Goal: Transaction & Acquisition: Purchase product/service

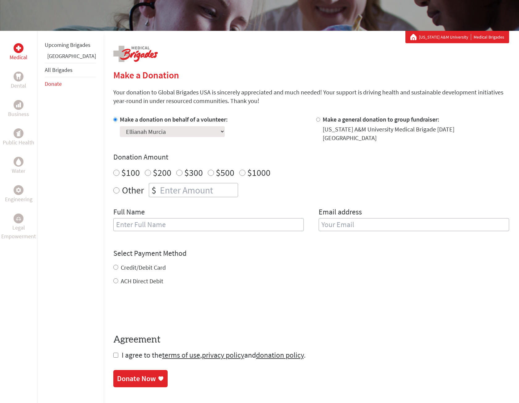
scroll to position [93, 0]
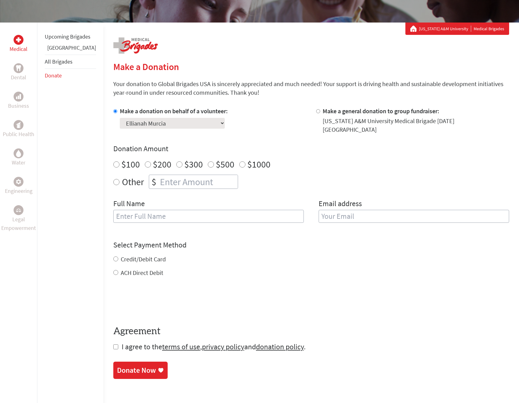
click at [239, 161] on input "$1000" at bounding box center [242, 164] width 6 height 6
radio input "true"
click at [250, 214] on input "text" at bounding box center [208, 216] width 190 height 13
click at [224, 210] on input "text" at bounding box center [208, 216] width 190 height 13
type input "[PERSON_NAME]"
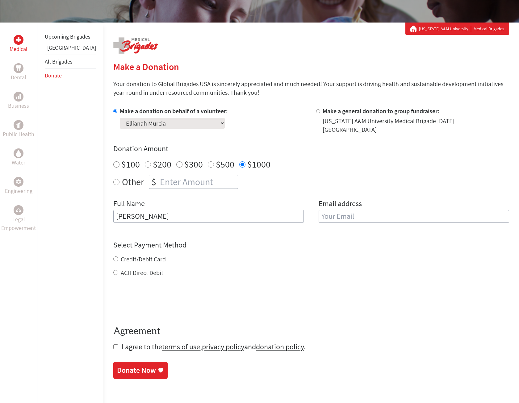
click at [422, 214] on input "email" at bounding box center [413, 216] width 190 height 13
type input "[EMAIL_ADDRESS][DOMAIN_NAME]"
click at [113, 255] on div "Credit/Debit Card ACH Direct Debit" at bounding box center [311, 266] width 396 height 22
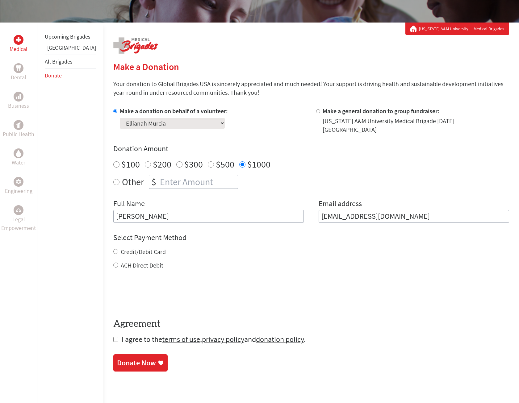
click at [113, 249] on input "Credit/Debit Card" at bounding box center [115, 251] width 5 height 5
radio input "true"
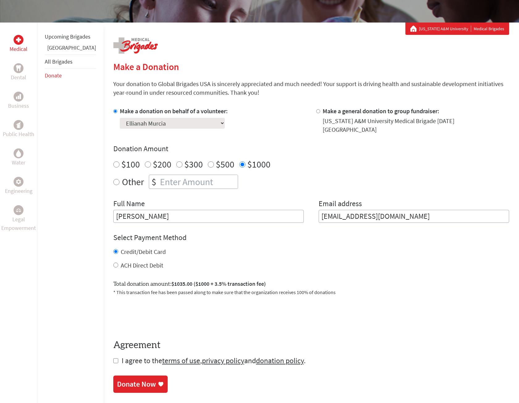
click at [113, 263] on input "ACH Direct Debit" at bounding box center [115, 265] width 5 height 5
radio input "true"
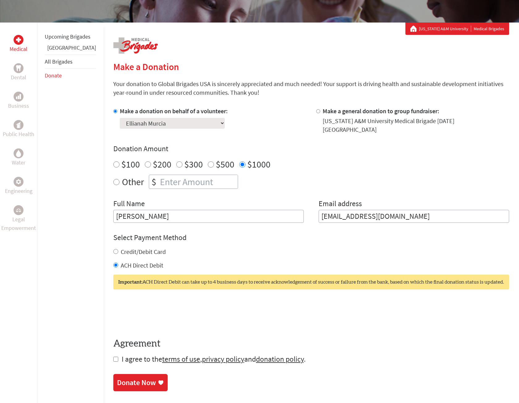
click at [113, 249] on input "Credit/Debit Card" at bounding box center [115, 251] width 5 height 5
radio input "true"
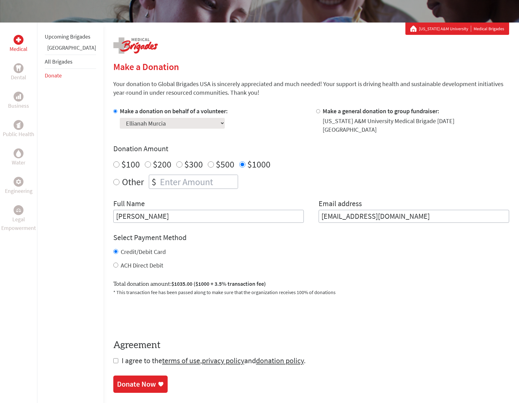
click at [113, 358] on input "checkbox" at bounding box center [115, 360] width 5 height 5
checkbox input "true"
click at [129, 380] on div "Donate Now" at bounding box center [136, 385] width 39 height 10
